Goal: Transaction & Acquisition: Purchase product/service

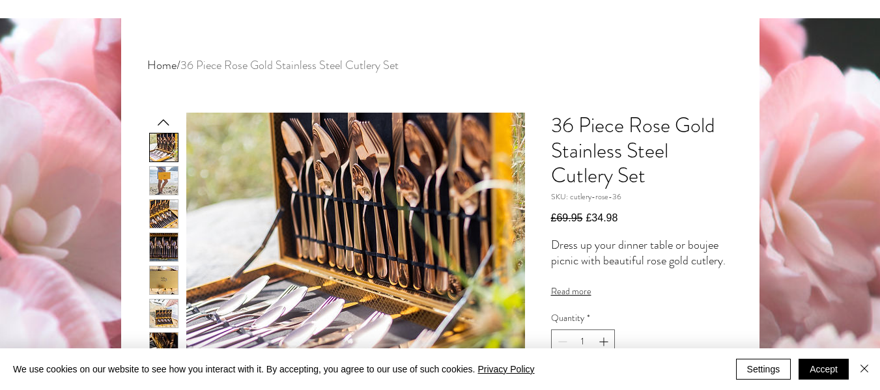
scroll to position [182, 0]
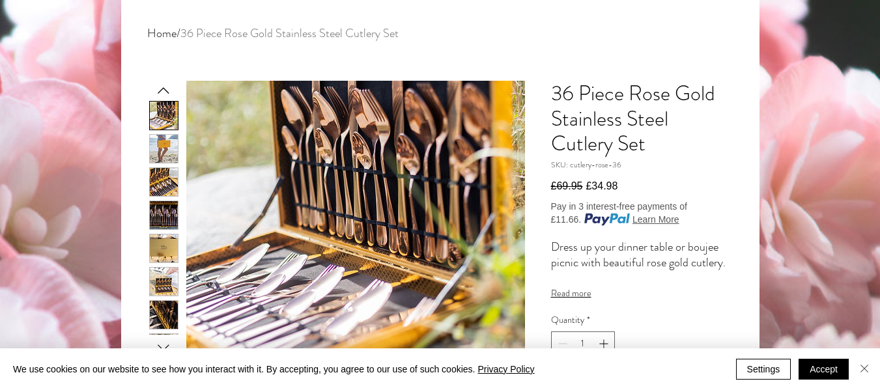
click at [868, 366] on img "Close" at bounding box center [865, 369] width 16 height 16
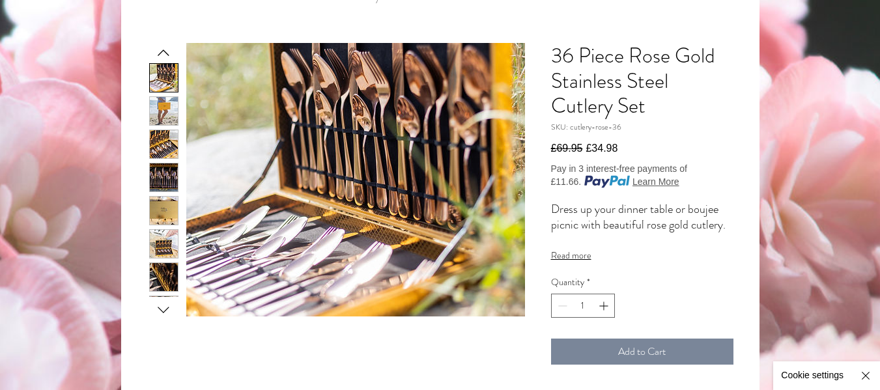
scroll to position [203, 0]
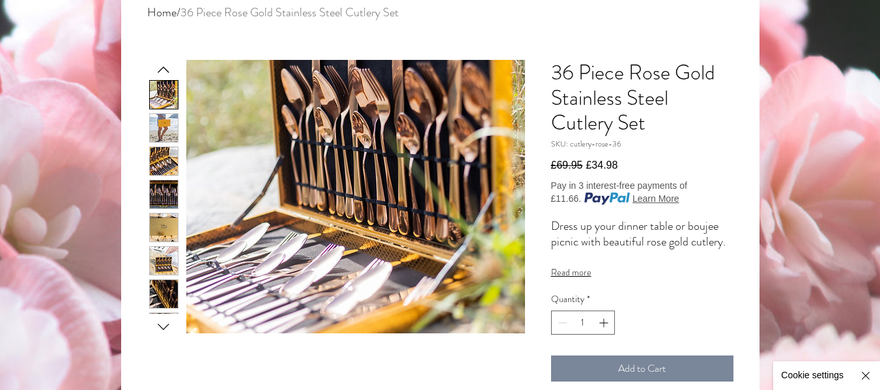
click at [164, 115] on img "2 / 13" at bounding box center [164, 128] width 28 height 28
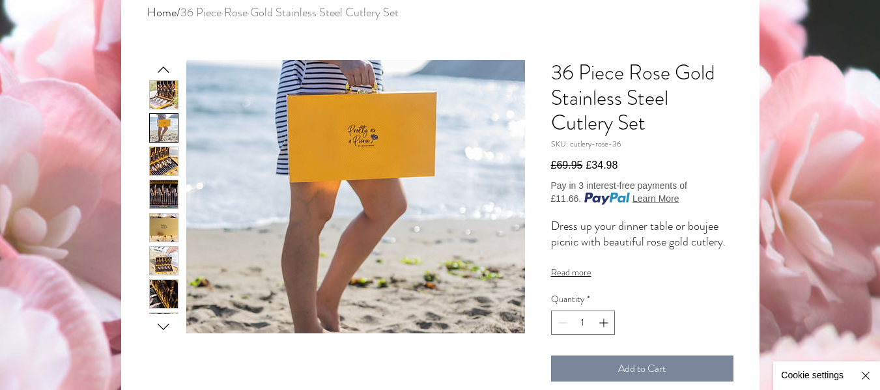
drag, startPoint x: 164, startPoint y: 115, endPoint x: 270, endPoint y: 309, distance: 221.3
click at [270, 309] on div "main content" at bounding box center [336, 197] width 378 height 274
click at [155, 327] on icon "Next slide" at bounding box center [164, 327] width 20 height 20
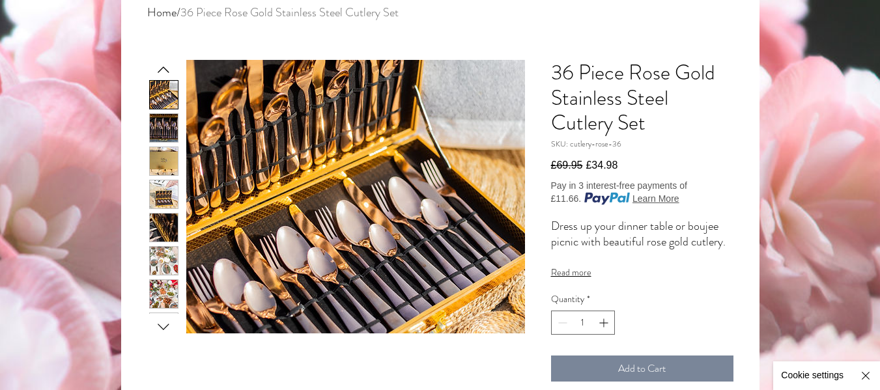
click at [257, 300] on img "main content" at bounding box center [355, 197] width 339 height 274
click at [164, 325] on icon "Next slide" at bounding box center [164, 327] width 20 height 20
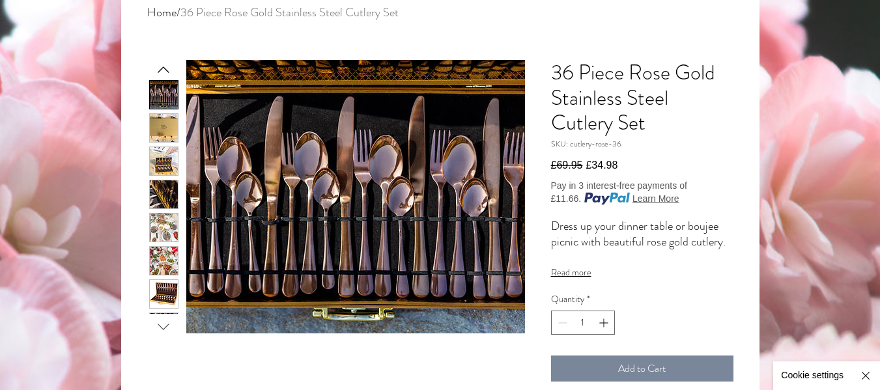
click at [164, 325] on icon "Next slide" at bounding box center [164, 327] width 20 height 20
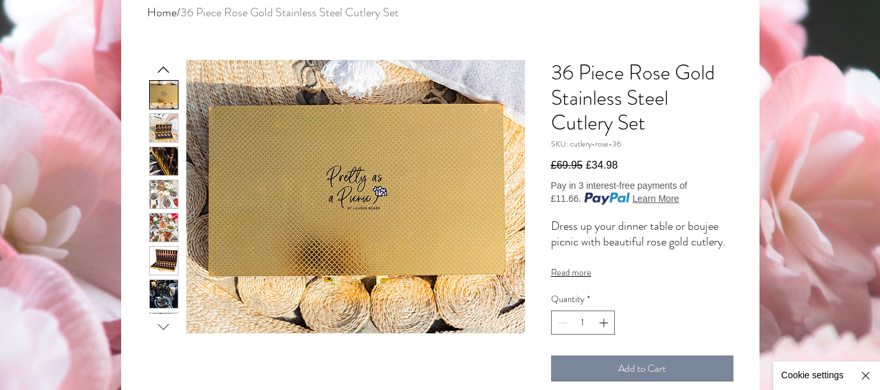
click at [164, 325] on icon "Next slide" at bounding box center [164, 327] width 20 height 20
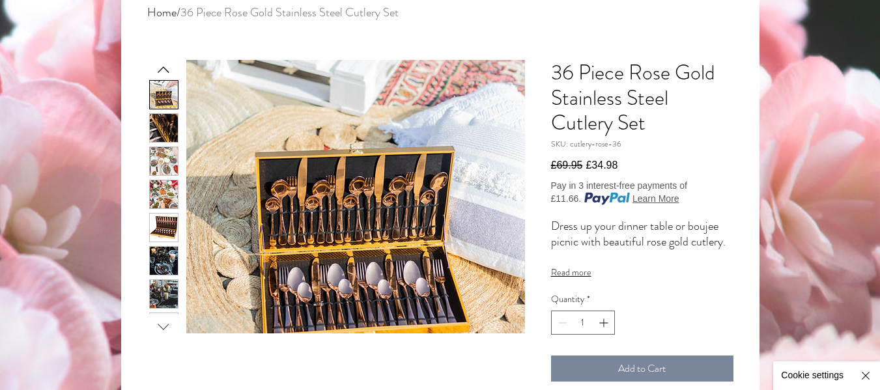
click at [164, 325] on icon "Next slide" at bounding box center [164, 327] width 20 height 20
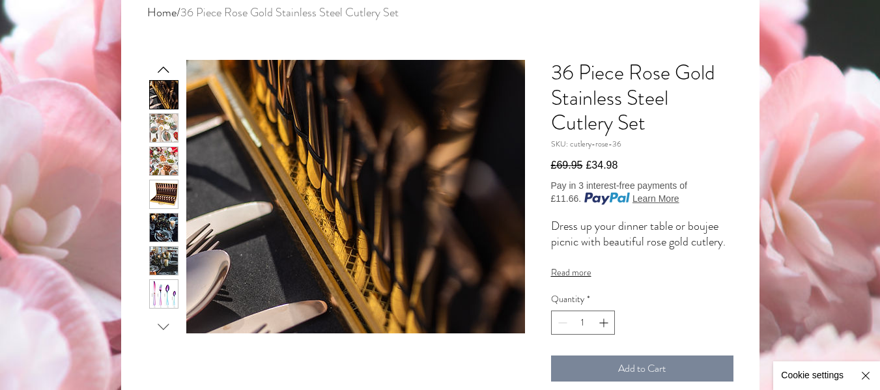
click at [164, 325] on icon "Next slide" at bounding box center [164, 327] width 20 height 20
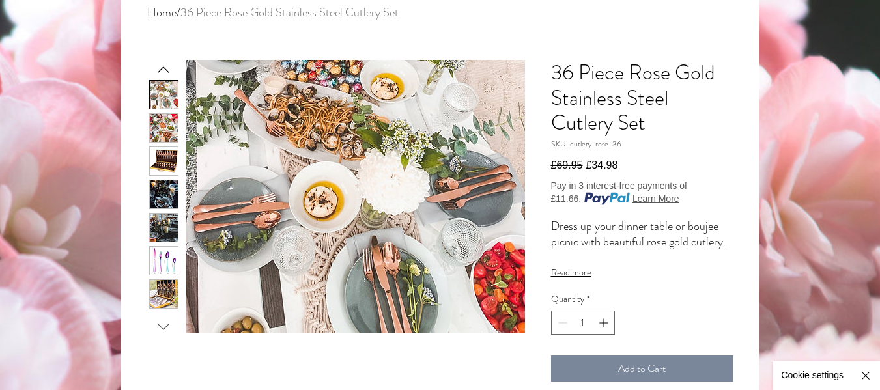
click at [164, 325] on icon "Next slide" at bounding box center [164, 327] width 20 height 20
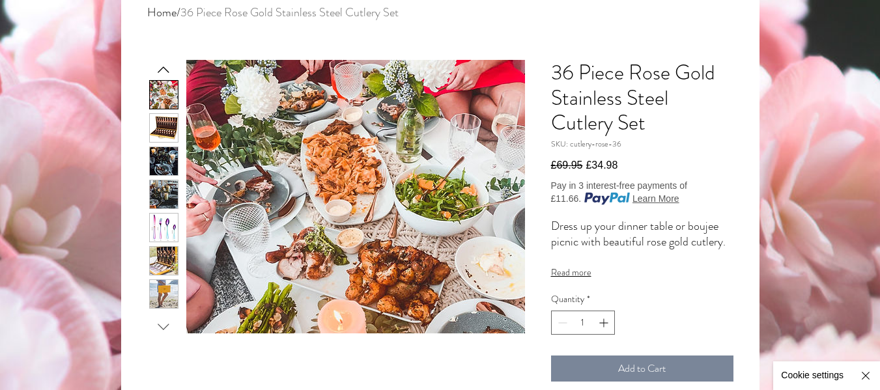
click at [164, 325] on icon "Next slide" at bounding box center [164, 327] width 20 height 20
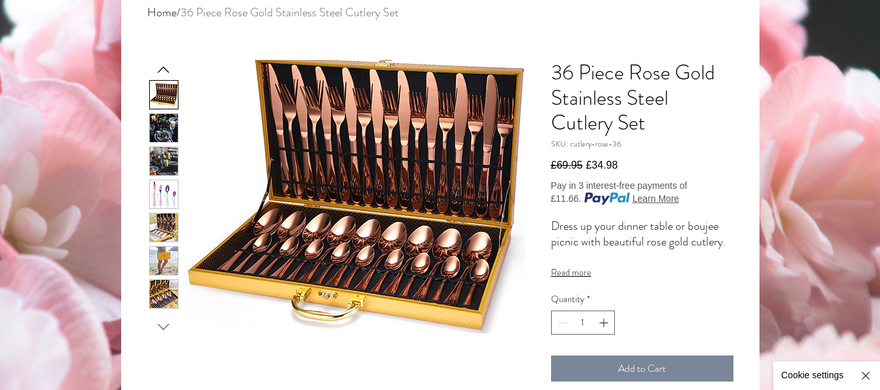
click at [164, 325] on icon "Next slide" at bounding box center [164, 327] width 20 height 20
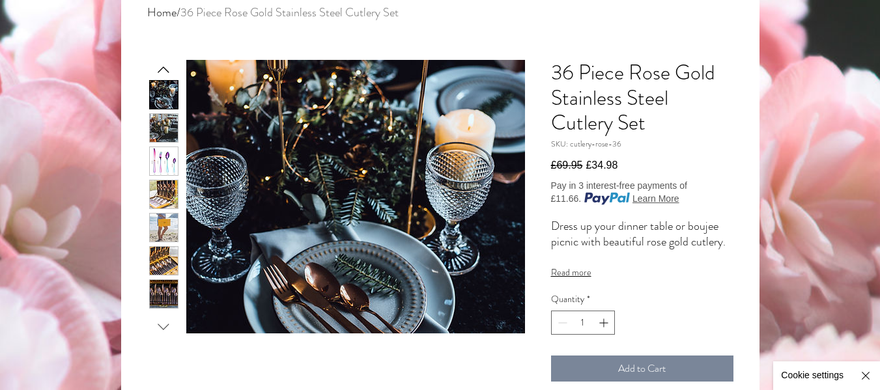
click at [164, 325] on icon "Next slide" at bounding box center [164, 327] width 20 height 20
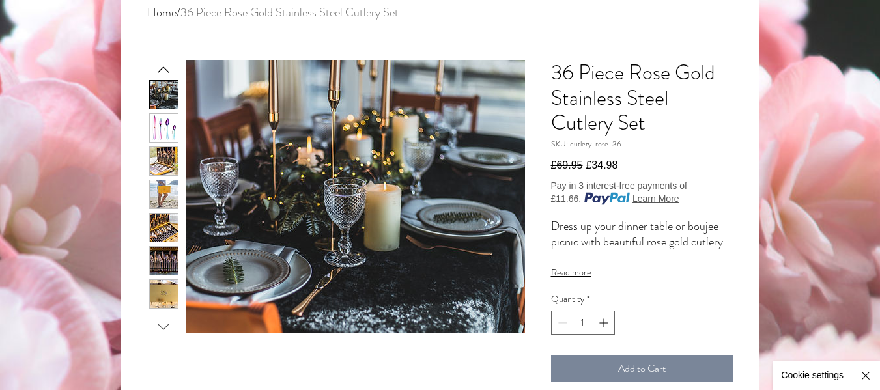
click at [164, 325] on icon "Next slide" at bounding box center [164, 327] width 20 height 20
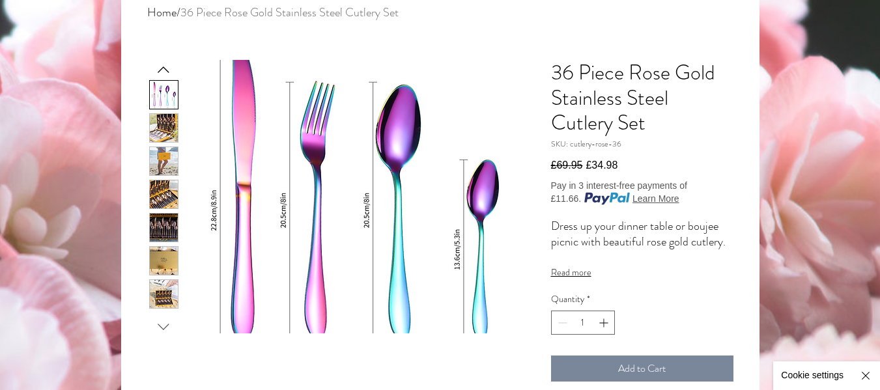
click at [164, 325] on icon "Next slide" at bounding box center [164, 327] width 20 height 20
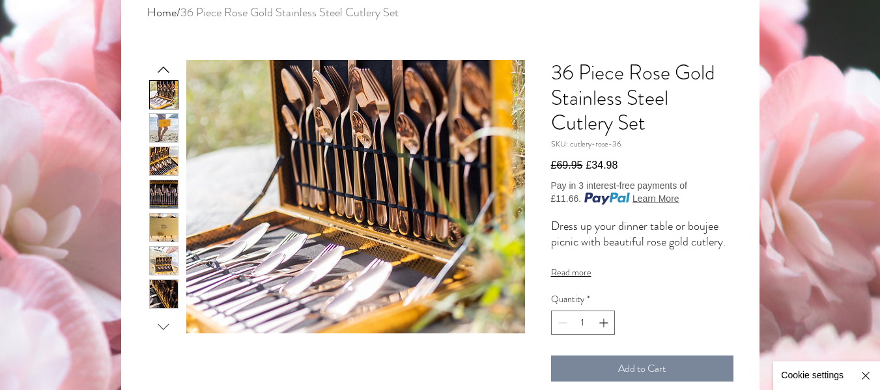
click at [164, 325] on icon "Next slide" at bounding box center [164, 327] width 20 height 20
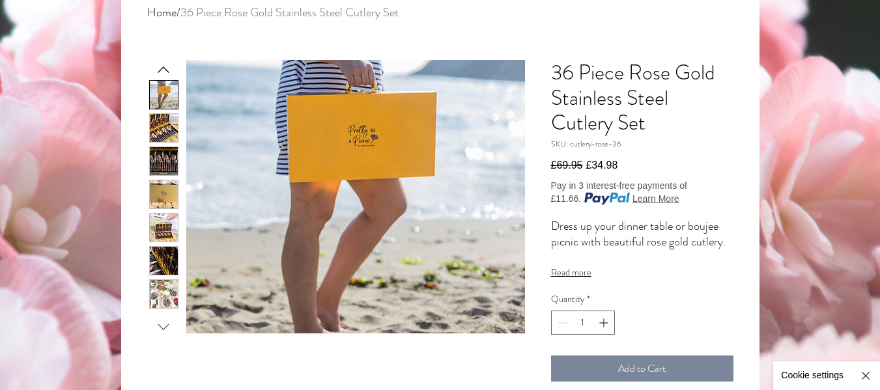
click at [164, 325] on icon "Next slide" at bounding box center [164, 327] width 20 height 20
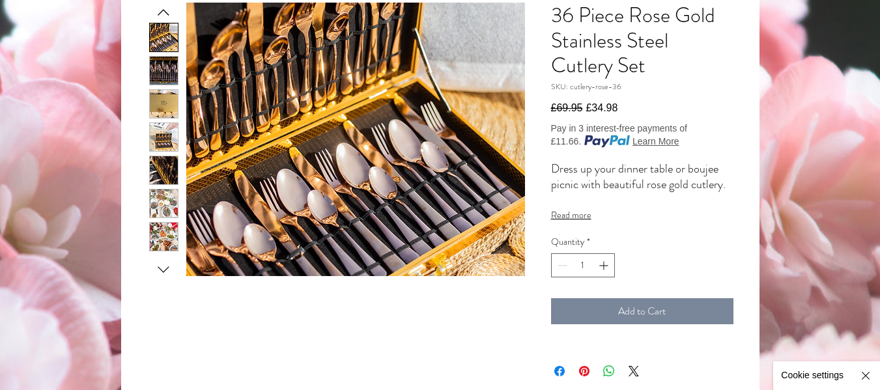
scroll to position [261, 0]
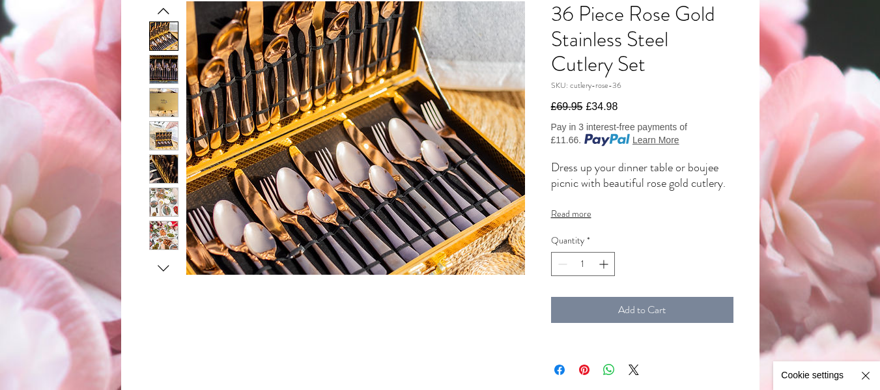
click at [573, 221] on button "Read more" at bounding box center [642, 214] width 182 height 14
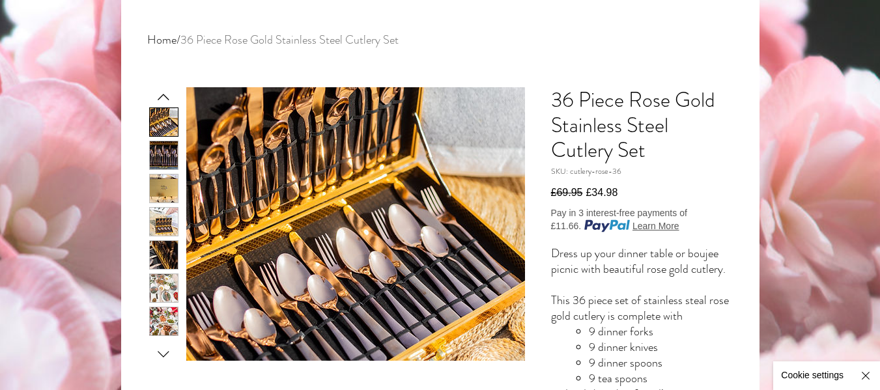
scroll to position [0, 0]
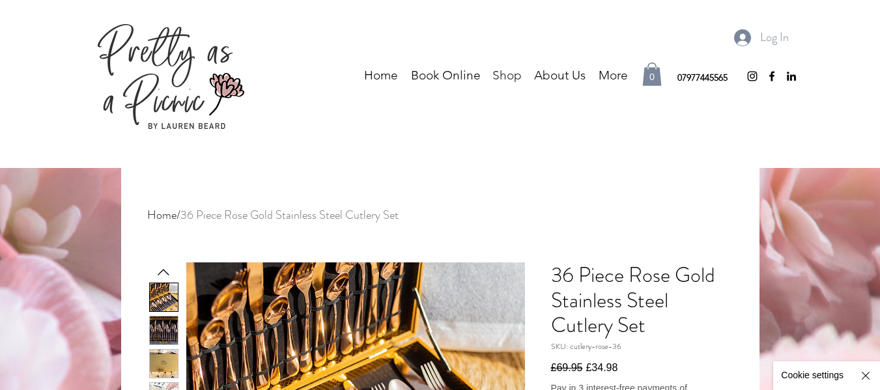
click at [510, 74] on p "Shop" at bounding box center [507, 76] width 42 height 20
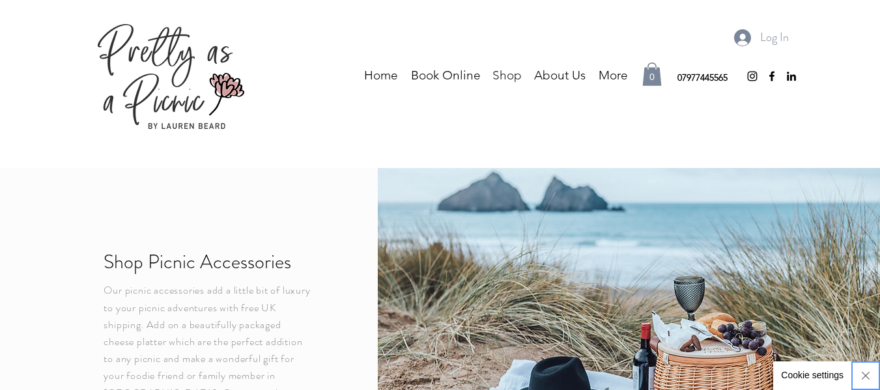
click at [869, 377] on img "Hide Cookie Settings" at bounding box center [866, 376] width 16 height 16
click at [389, 81] on p "Home" at bounding box center [381, 76] width 47 height 20
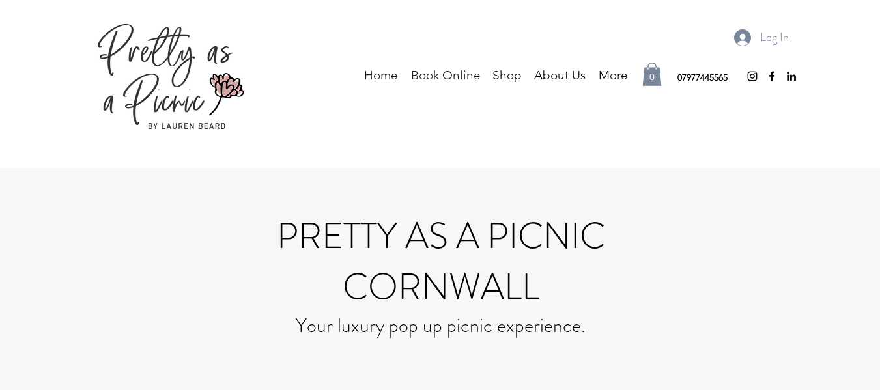
click at [451, 76] on p "Book Online" at bounding box center [446, 76] width 83 height 20
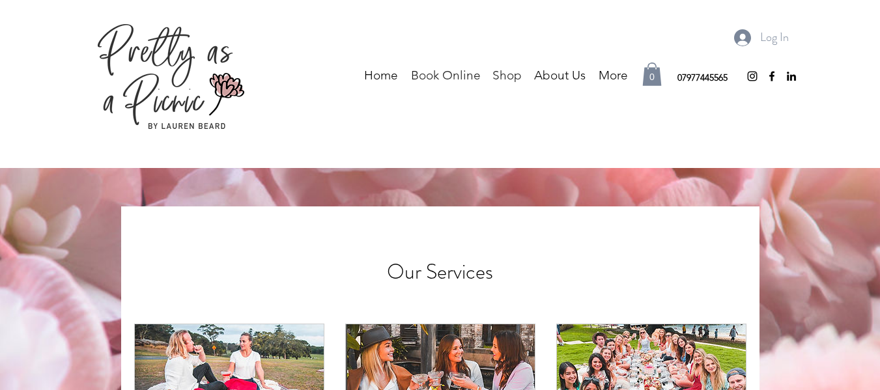
click at [508, 75] on p "Shop" at bounding box center [507, 76] width 42 height 20
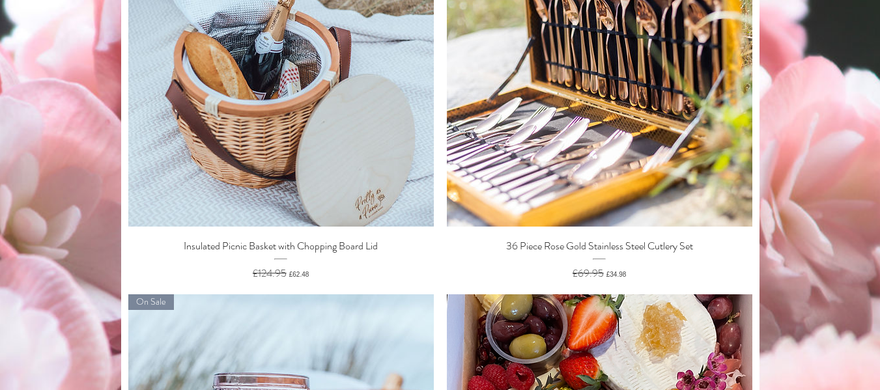
scroll to position [637, 0]
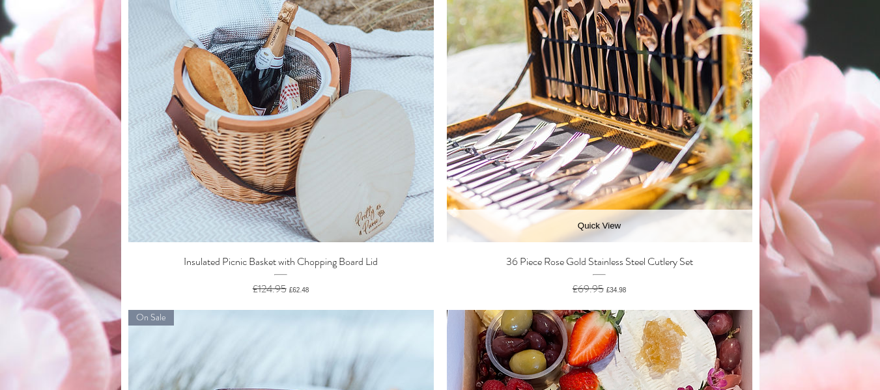
click at [653, 265] on p "36 Piece Rose Gold Stainless Steel Cutlery Set" at bounding box center [599, 262] width 187 height 18
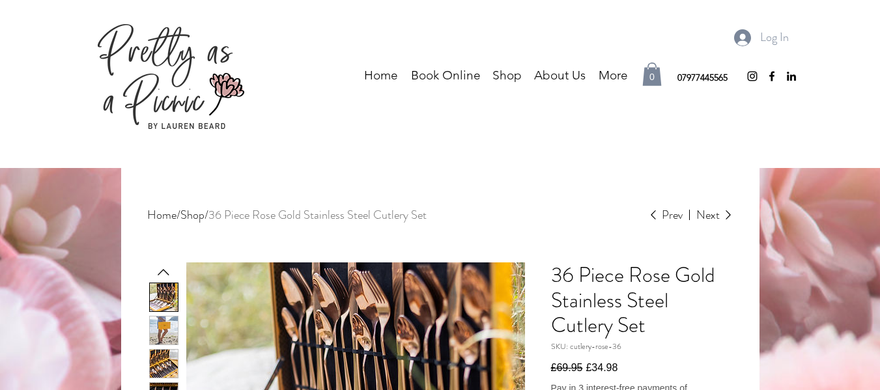
click at [175, 321] on img "2 / 13" at bounding box center [164, 331] width 28 height 28
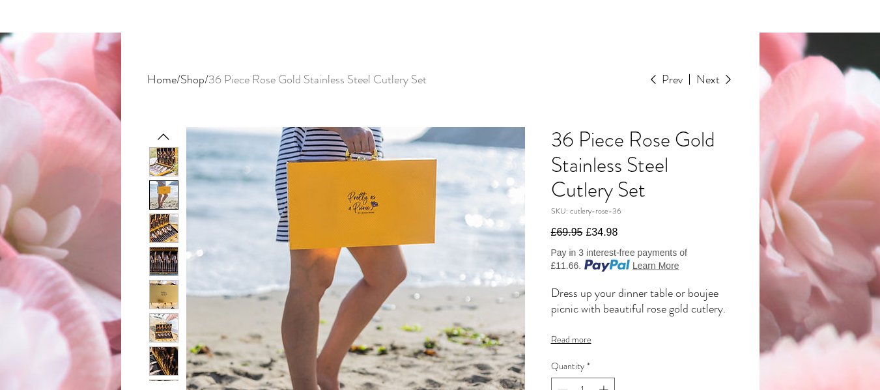
scroll to position [141, 0]
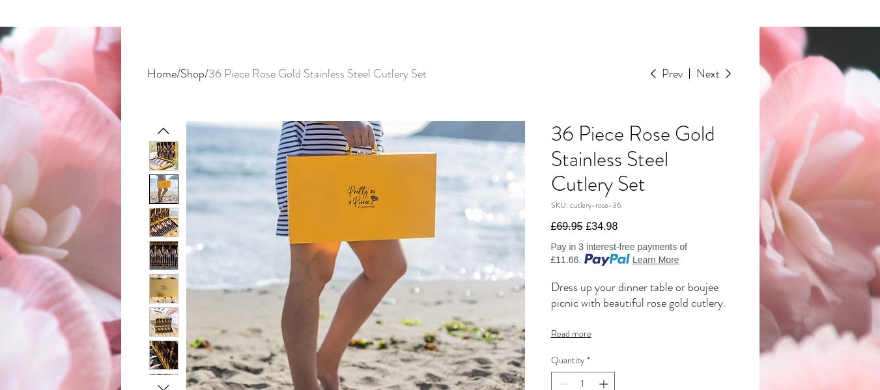
click at [166, 216] on img "3 / 13" at bounding box center [164, 222] width 28 height 28
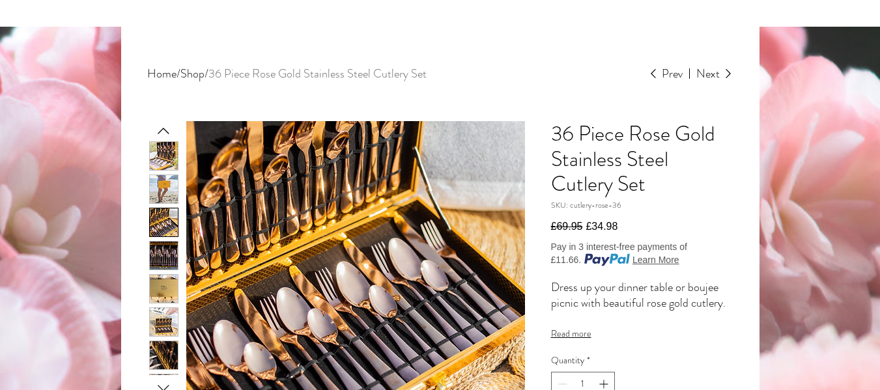
click at [161, 252] on img "4 / 13" at bounding box center [164, 256] width 28 height 28
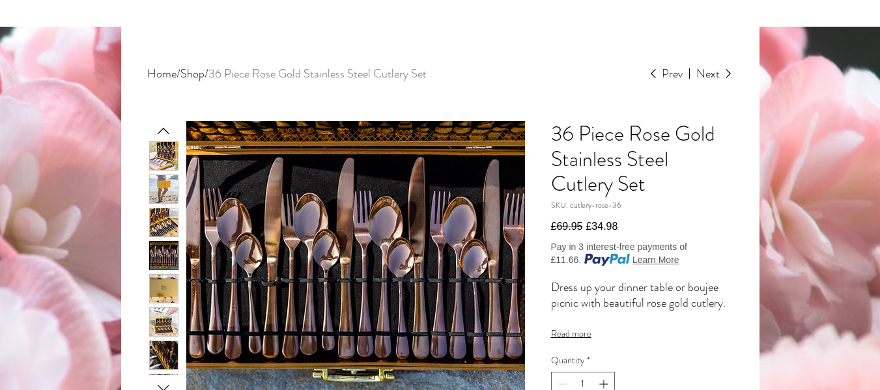
click at [166, 300] on img "5 / 13" at bounding box center [164, 289] width 28 height 28
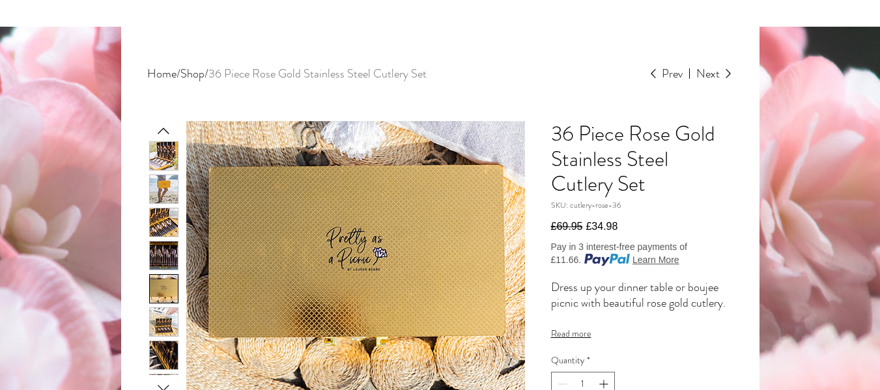
click at [167, 327] on img "6 / 13" at bounding box center [164, 322] width 28 height 28
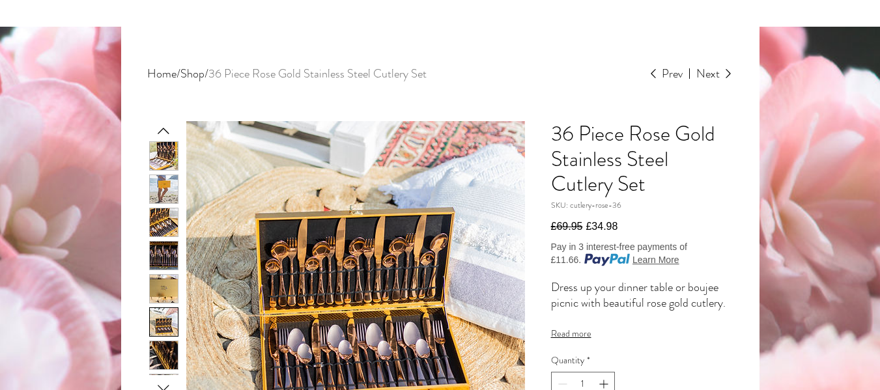
click at [165, 352] on img "7 / 13" at bounding box center [164, 355] width 28 height 28
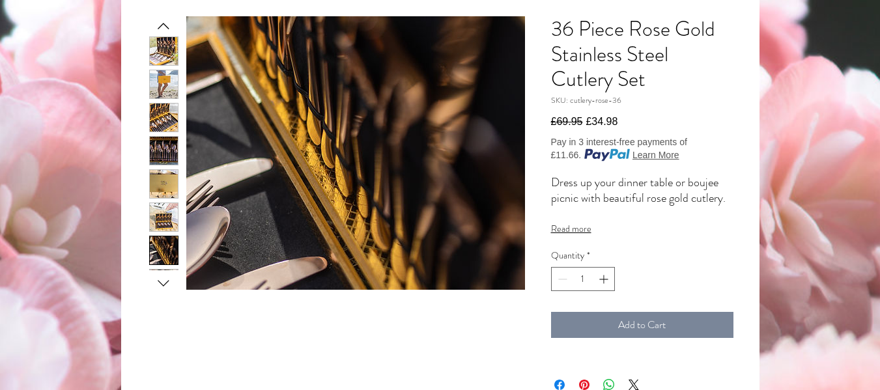
scroll to position [294, 0]
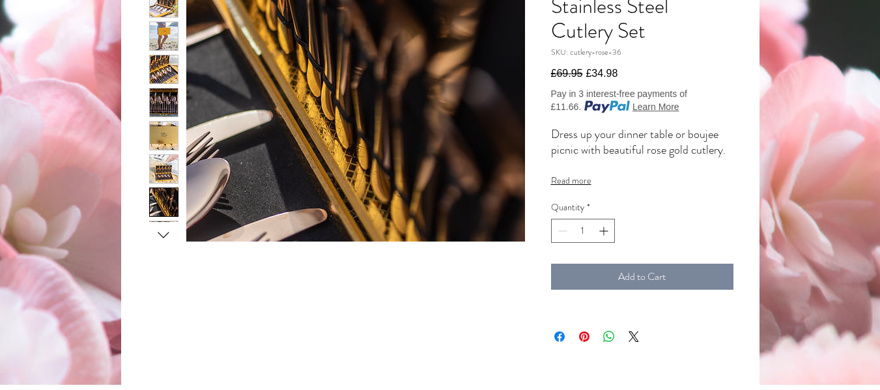
click at [154, 165] on img "6 / 13" at bounding box center [164, 169] width 28 height 28
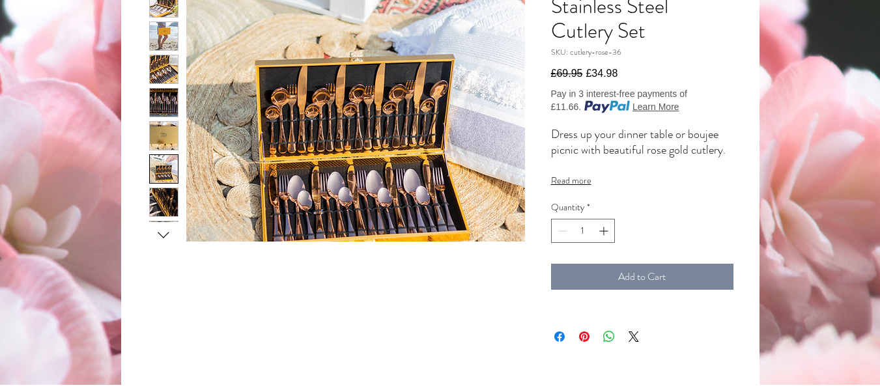
click at [160, 201] on img "7 / 13" at bounding box center [164, 202] width 28 height 28
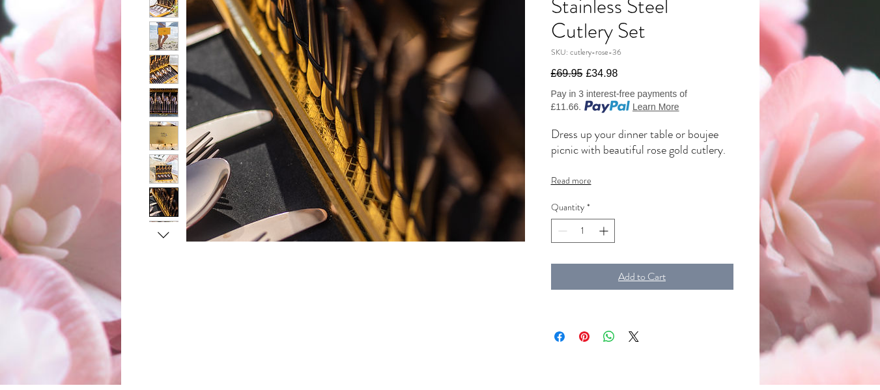
click at [699, 284] on button "Add to Cart" at bounding box center [642, 277] width 182 height 26
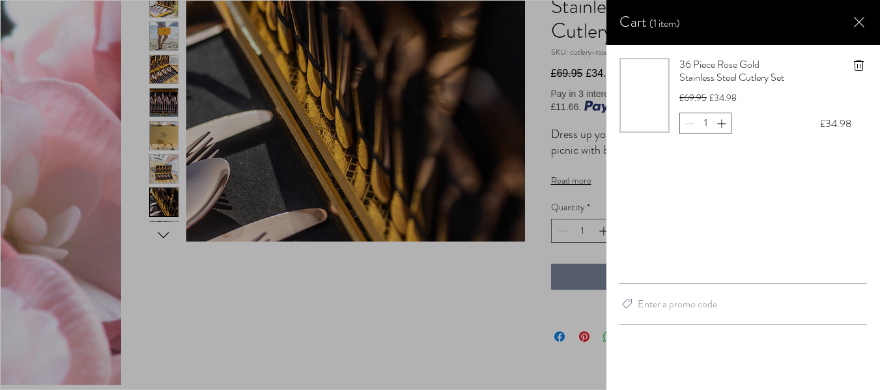
scroll to position [0, 0]
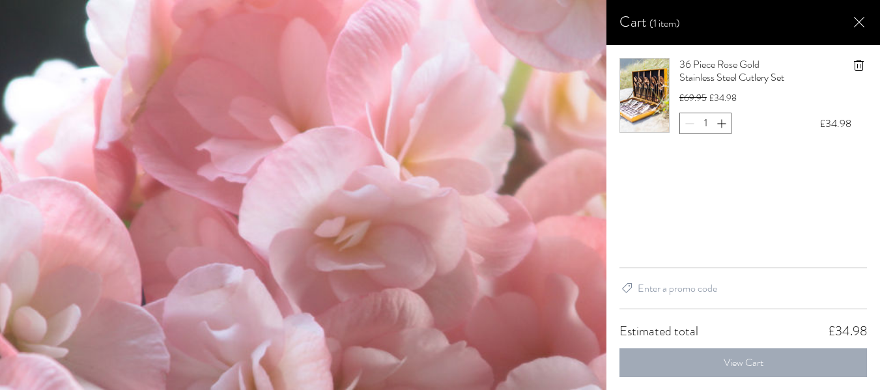
click at [707, 364] on button "View Cart" at bounding box center [744, 363] width 248 height 29
